Goal: Task Accomplishment & Management: Manage account settings

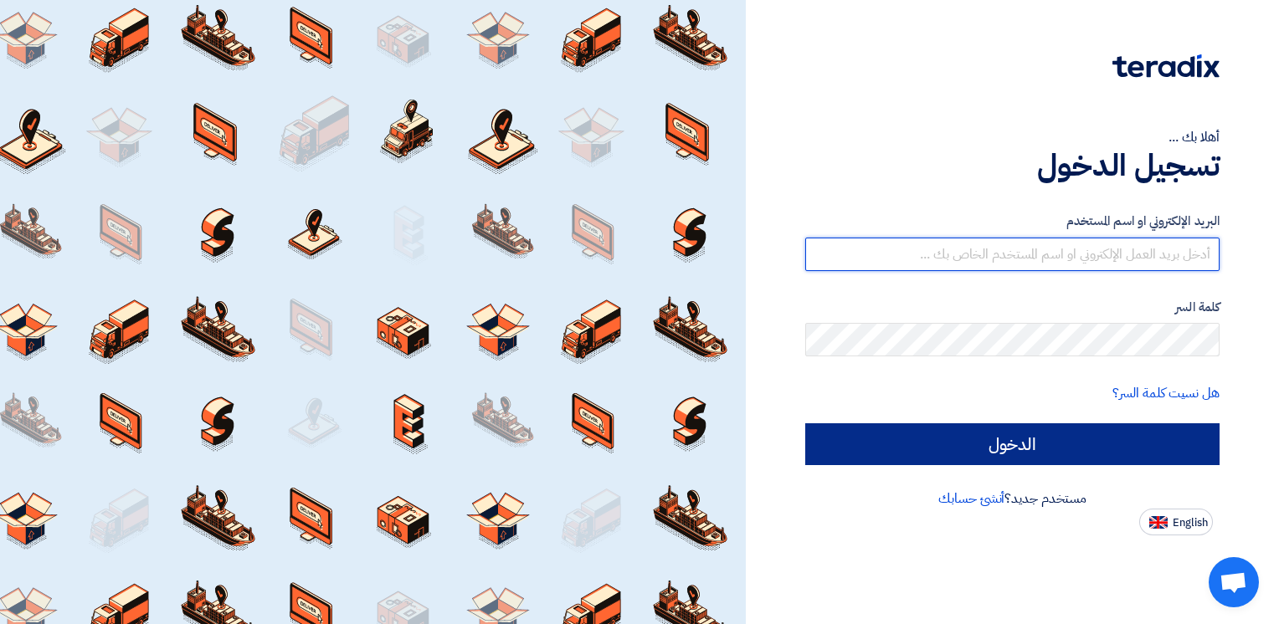
type input "ahmed.metwally@wadigroup.com.eg"
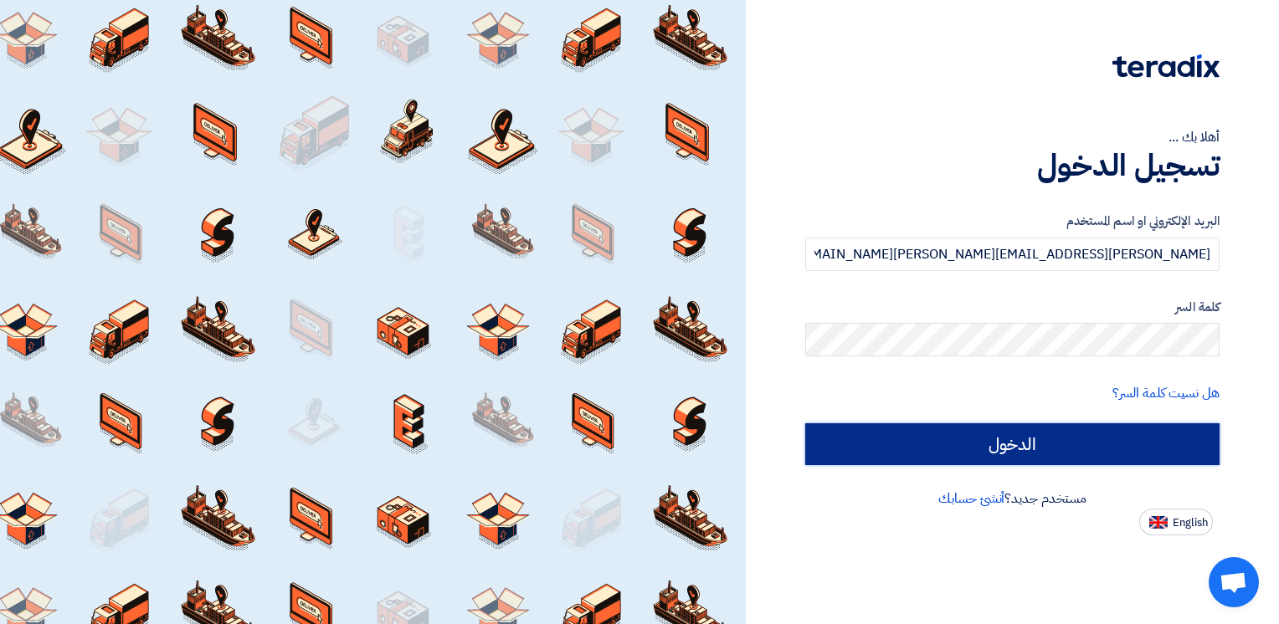
click at [1053, 447] on input "الدخول" at bounding box center [1012, 445] width 414 height 42
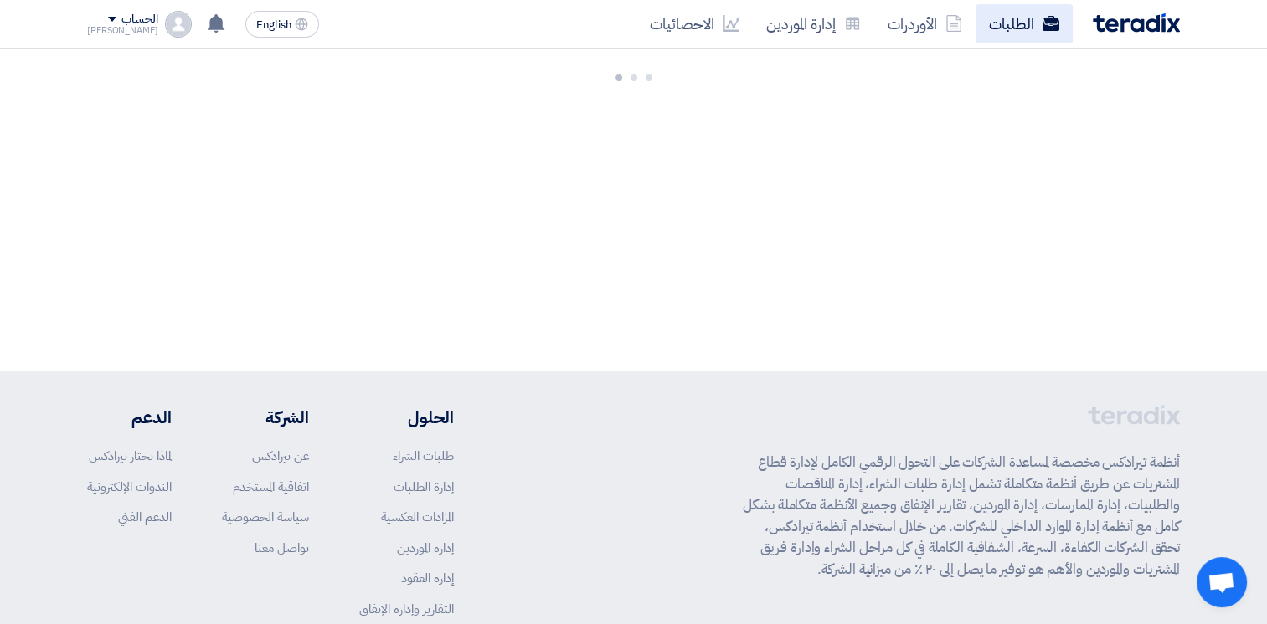
click at [1010, 20] on link "الطلبات" at bounding box center [1023, 23] width 97 height 39
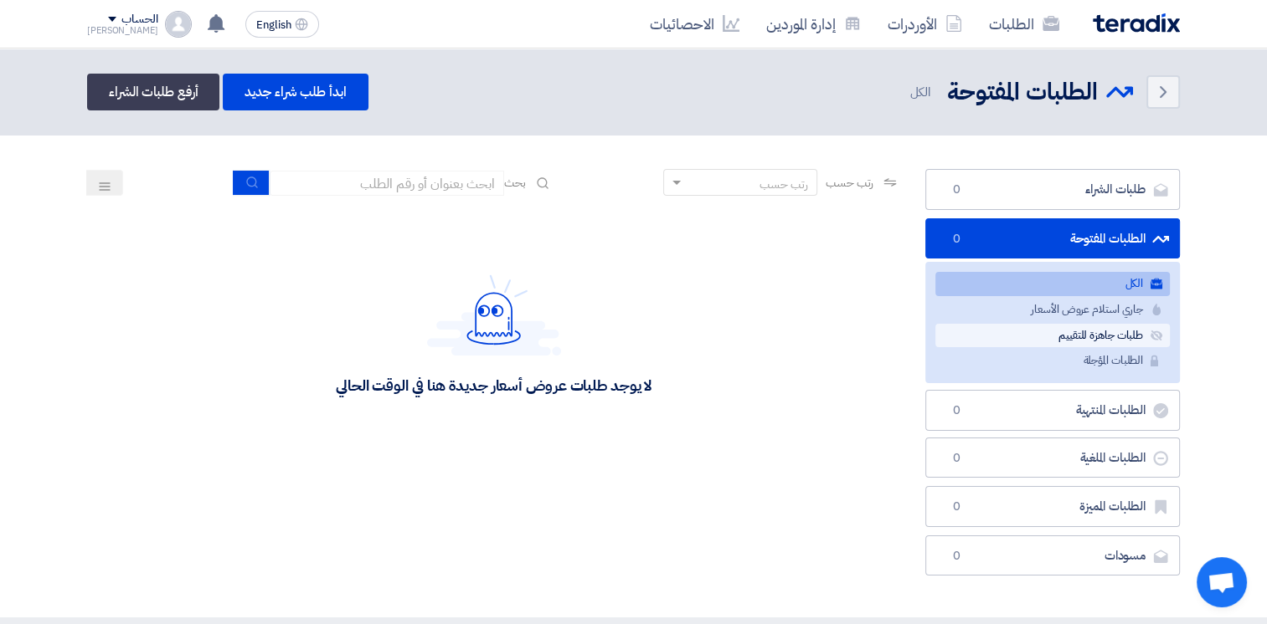
click at [1108, 332] on link "طلبات جاهزة للتقييم طلبات جاهزة للتقييم" at bounding box center [1052, 336] width 234 height 24
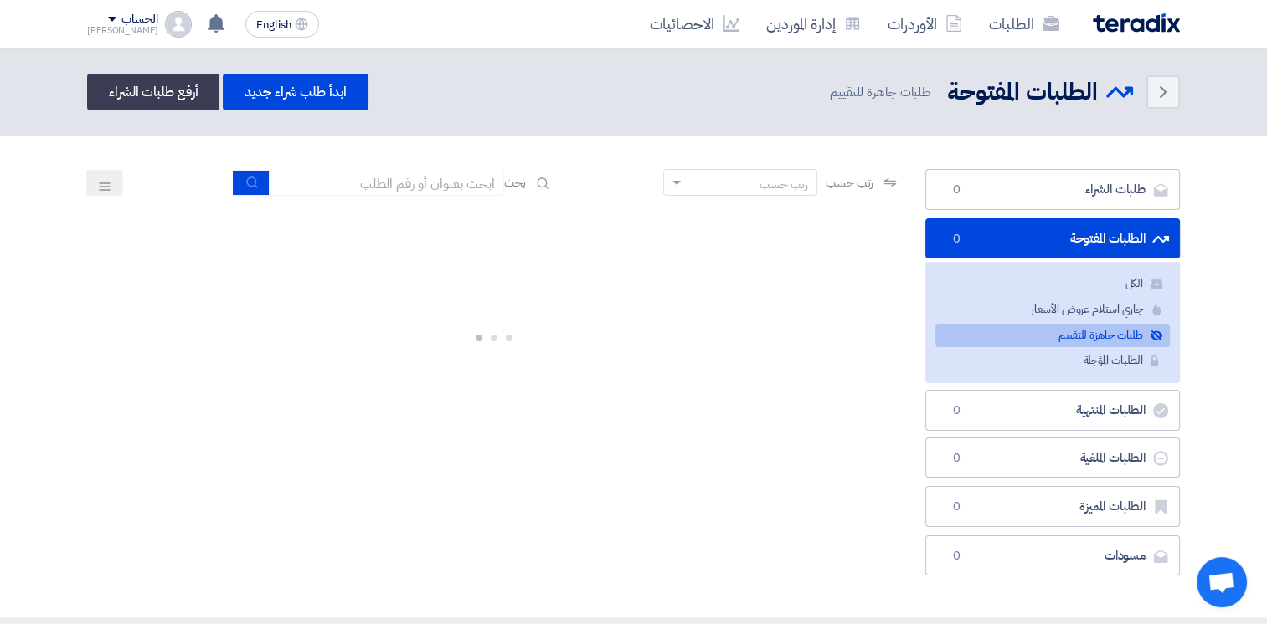
click at [609, 296] on div at bounding box center [493, 334] width 813 height 251
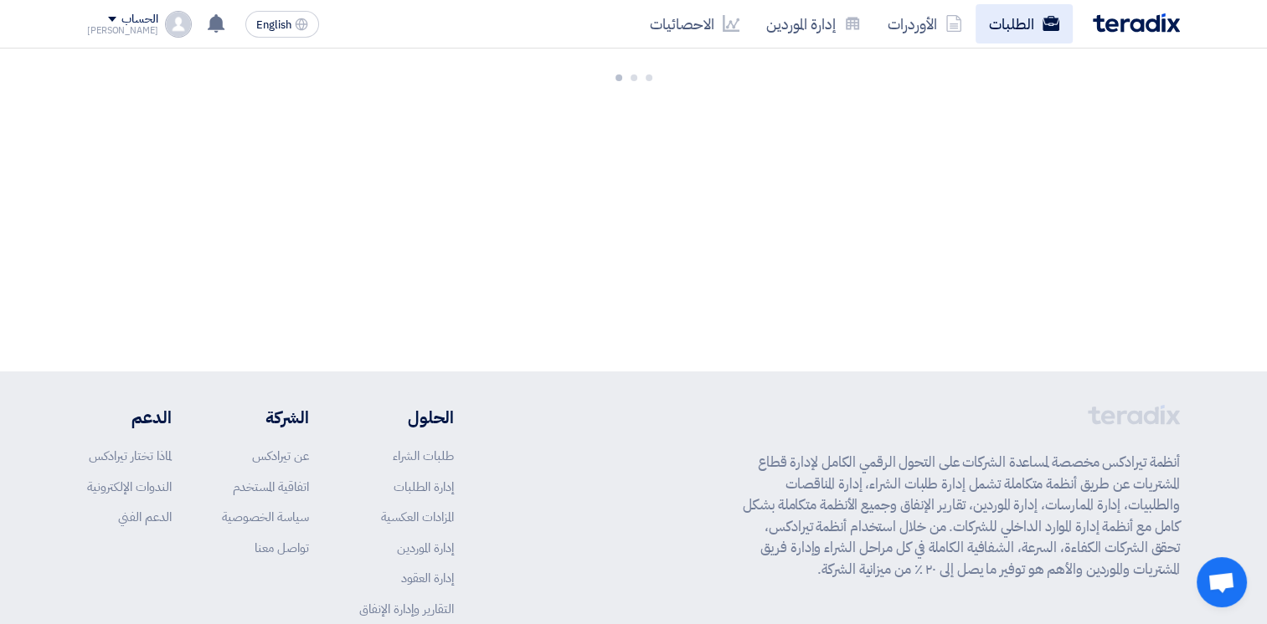
click at [984, 18] on link "الطلبات" at bounding box center [1023, 23] width 97 height 39
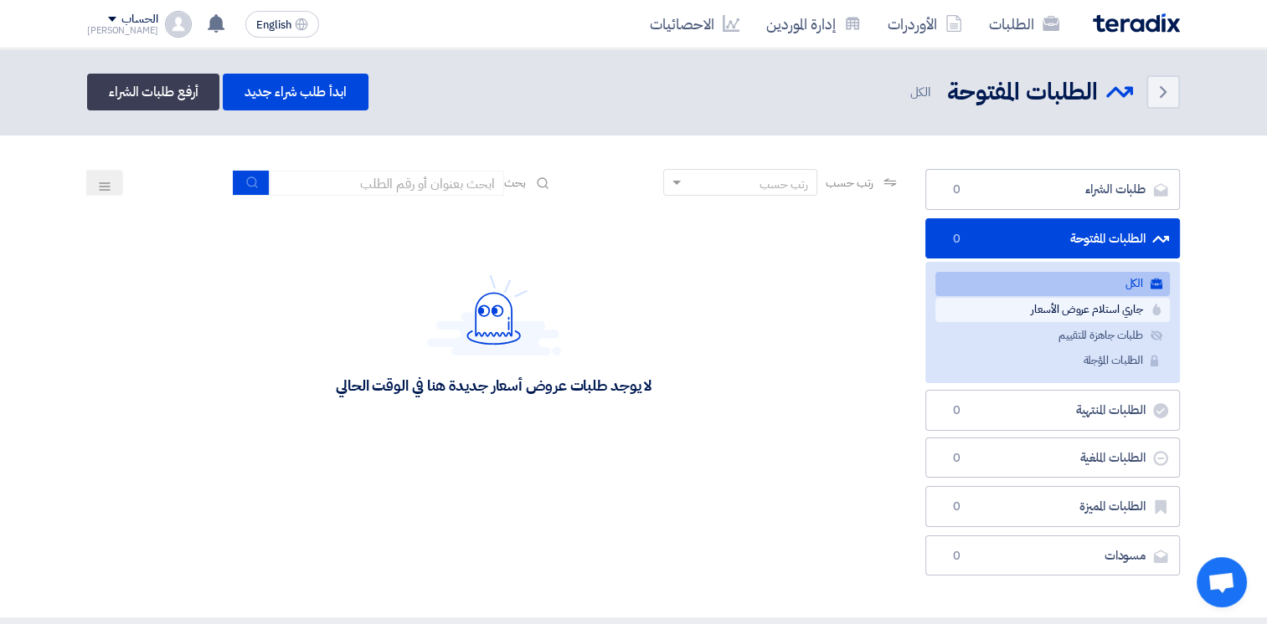
click at [1095, 308] on link "جاري استلام عروض الأسعار جاري استلام عروض الأسعار" at bounding box center [1052, 310] width 234 height 24
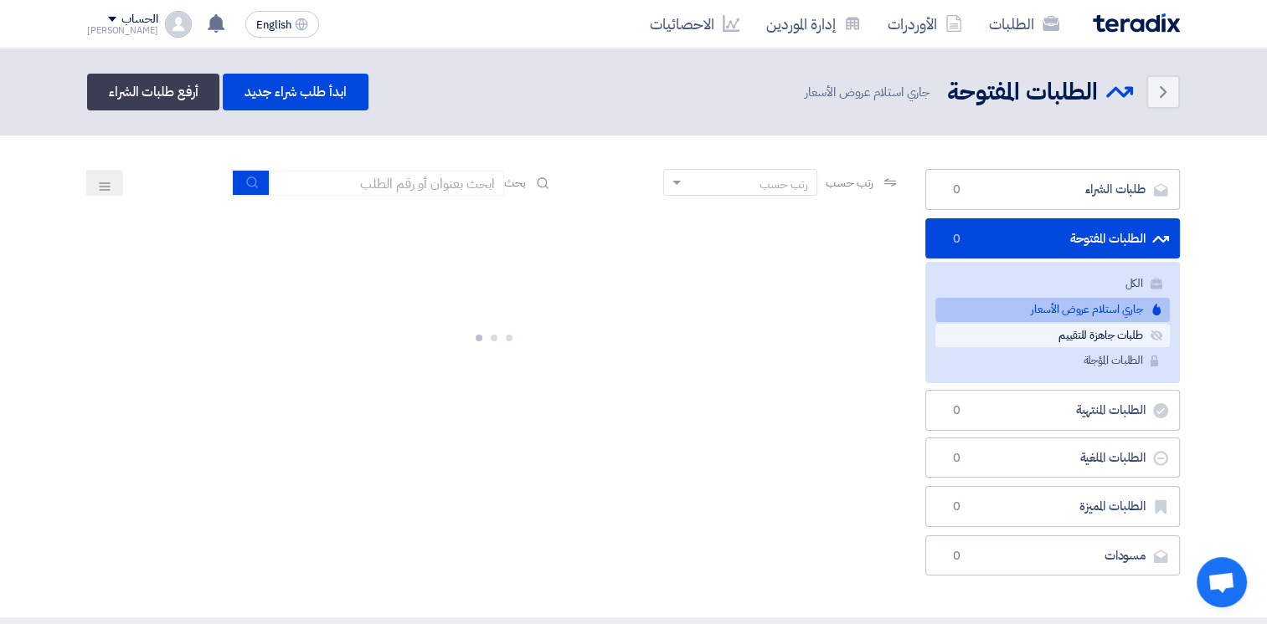
click at [1105, 331] on link "طلبات جاهزة للتقييم طلبات جاهزة للتقييم" at bounding box center [1052, 336] width 234 height 24
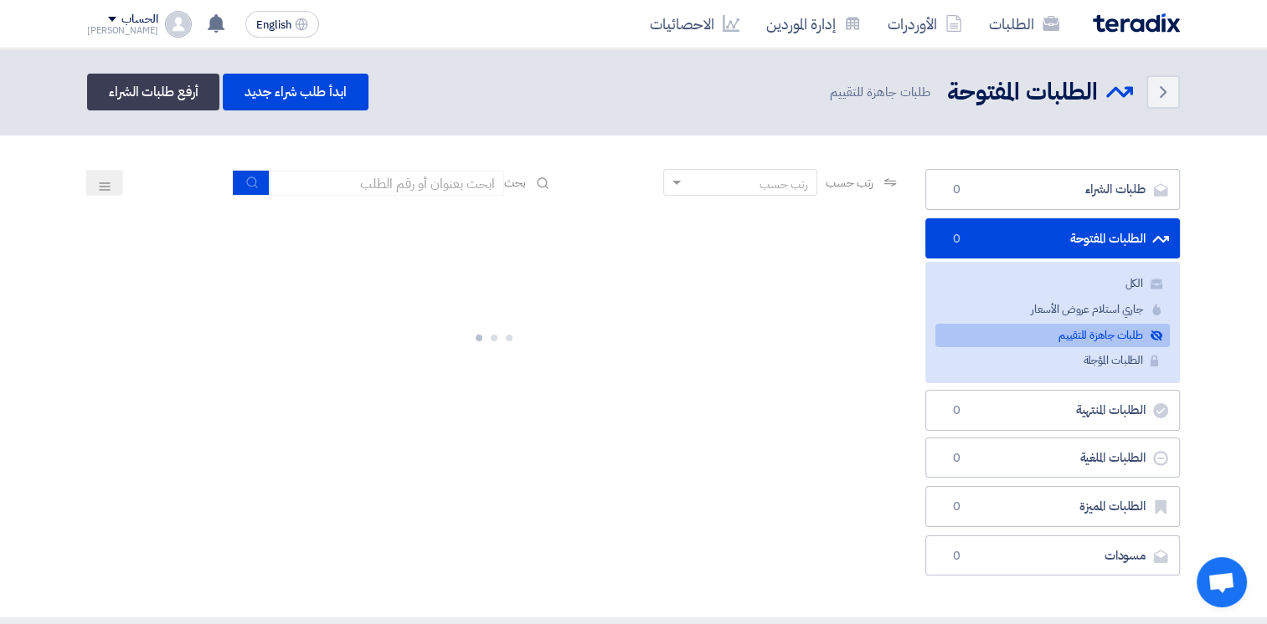
click at [1105, 332] on link "طلبات جاهزة للتقييم طلبات جاهزة للتقييم" at bounding box center [1052, 336] width 234 height 24
click at [1014, 13] on link "الطلبات" at bounding box center [1023, 23] width 97 height 39
click at [1013, 12] on link "الطلبات" at bounding box center [1023, 23] width 97 height 39
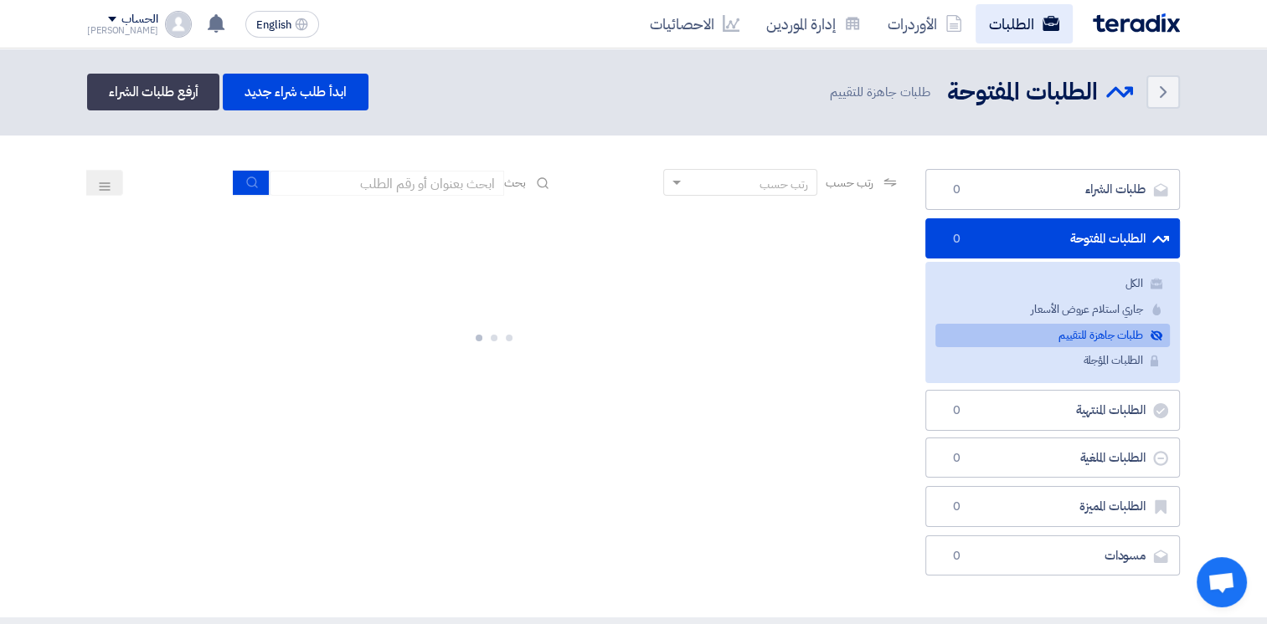
click at [1012, 12] on link "الطلبات" at bounding box center [1023, 23] width 97 height 39
